Goal: Transaction & Acquisition: Purchase product/service

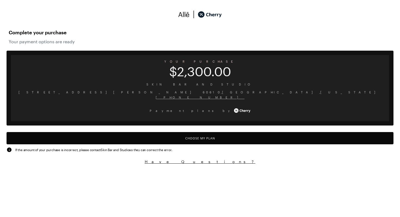
click at [200, 138] on button "Choose My Plan" at bounding box center [200, 138] width 387 height 12
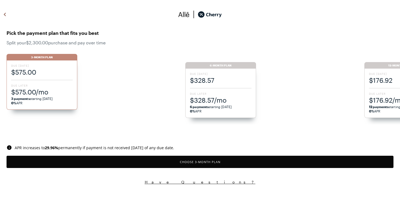
click at [382, 91] on div "Due Today $176.92 Due Later $176.92/mo 12 payments starting 09/28/2025 0% APR" at bounding box center [399, 93] width 71 height 49
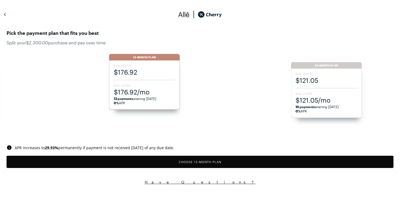
click at [317, 94] on span "Due Later" at bounding box center [325, 94] width 61 height 4
click at [321, 82] on span "$92.00" at bounding box center [325, 80] width 61 height 9
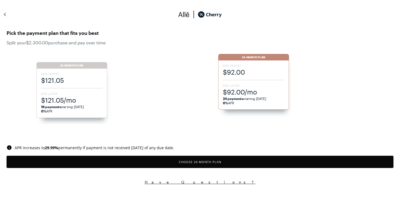
click at [70, 93] on span "Due Later" at bounding box center [71, 94] width 61 height 4
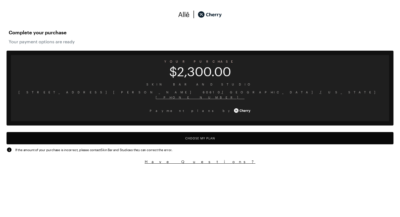
click at [157, 139] on button "Choose My Plan" at bounding box center [200, 138] width 387 height 12
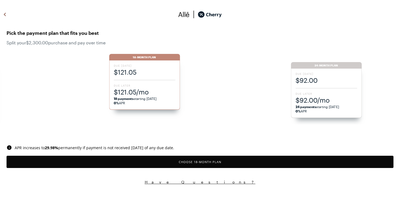
click at [223, 135] on div "Pick the payment plan that fits you best Split your $2,300.00 purchase and pay …" at bounding box center [200, 85] width 400 height 119
click at [5, 14] on img at bounding box center [5, 14] width 7 height 8
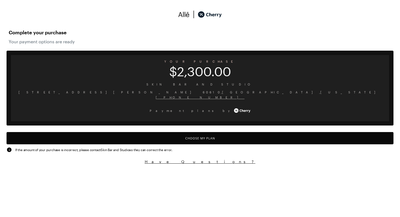
click at [206, 140] on button "Choose My Plan" at bounding box center [200, 138] width 387 height 12
click at [203, 141] on button "Choose My Plan" at bounding box center [200, 138] width 387 height 12
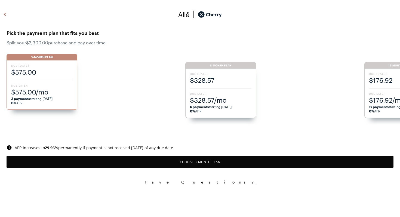
click at [393, 96] on span "$176.92/mo" at bounding box center [399, 99] width 61 height 9
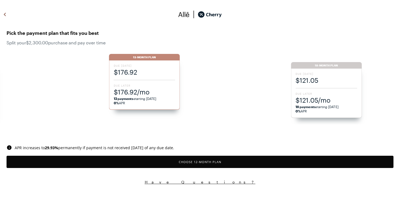
click at [328, 85] on div "Due [DATE] $121.05 Due Later $121.05/mo 18 payments starting [DATE] 0% APR" at bounding box center [326, 93] width 71 height 49
click at [14, 83] on li "12-Month Plan Due [DATE] $176.92 Due Later $176.92/mo 12 payments starting [DAT…" at bounding box center [18, 93] width 182 height 62
click at [14, 83] on li "6-Month Plan Due [DATE] $328.57 Due Later $328.57/mo 6 payments starting [DATE]…" at bounding box center [18, 93] width 182 height 62
click at [15, 83] on li "3-Month Plan Due [DATE] $575.00 Due Later $575.00/mo 3 payments starting [DATE]…" at bounding box center [18, 93] width 182 height 62
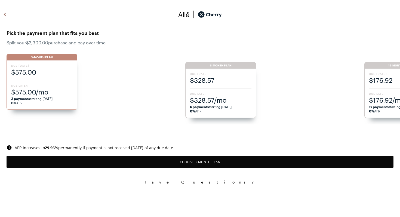
click at [230, 101] on span "$328.57/mo" at bounding box center [220, 99] width 61 height 9
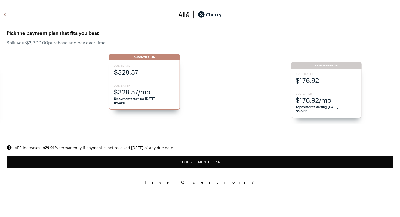
click at [311, 100] on span "$176.92/mo" at bounding box center [325, 99] width 61 height 9
click at [200, 162] on button "Choose 12 -Month Plan" at bounding box center [200, 162] width 387 height 12
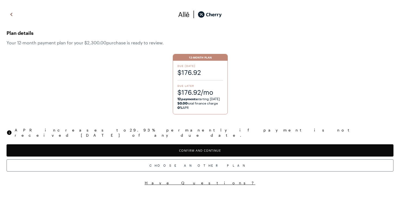
click at [208, 148] on button "Confirm and Continue" at bounding box center [200, 150] width 387 height 12
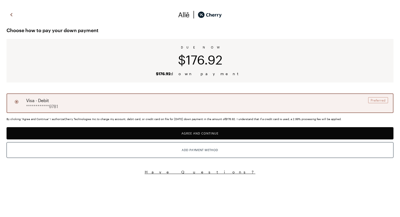
click at [217, 134] on button "Agree and Continue" at bounding box center [200, 133] width 387 height 12
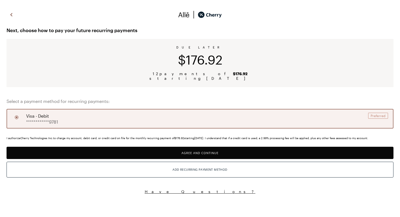
click at [213, 152] on button "Agree and Continue" at bounding box center [200, 153] width 387 height 12
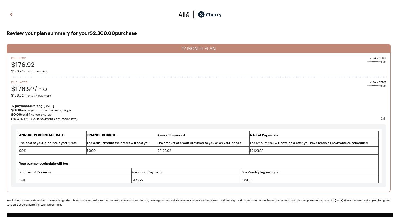
scroll to position [21, 0]
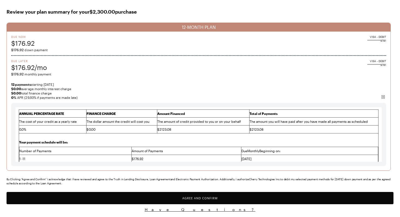
click at [172, 198] on button "Agree and Confirm" at bounding box center [200, 198] width 387 height 12
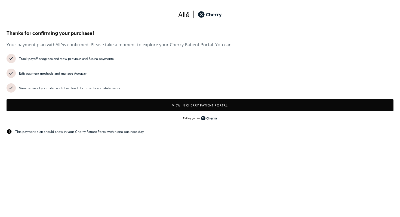
click at [158, 101] on button "View in Cherry patient portal" at bounding box center [200, 105] width 387 height 12
click at [225, 105] on button "View in Cherry patient portal" at bounding box center [200, 105] width 387 height 12
